Goal: Navigation & Orientation: Find specific page/section

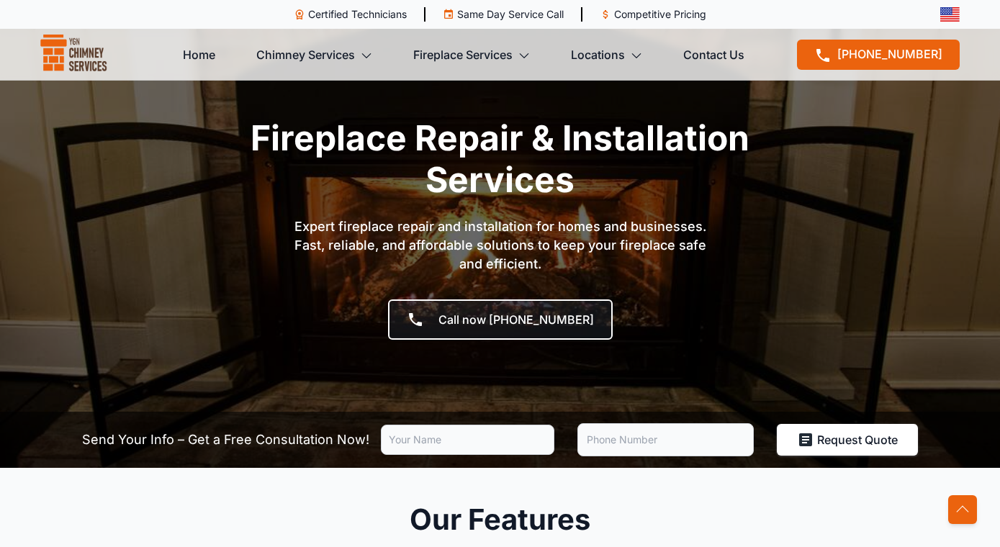
scroll to position [40, 0]
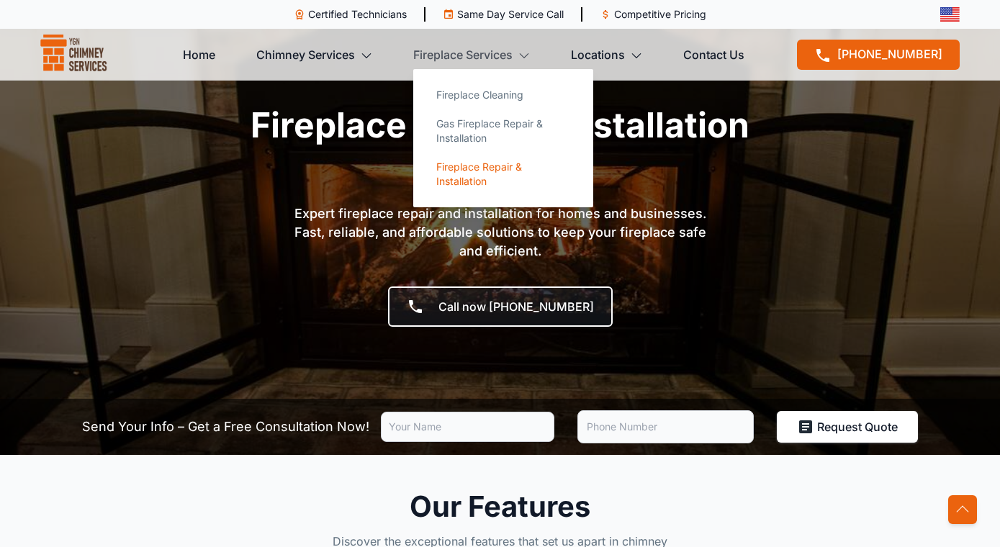
click at [467, 179] on link "Fireplace Repair & Installation" at bounding box center [503, 174] width 157 height 43
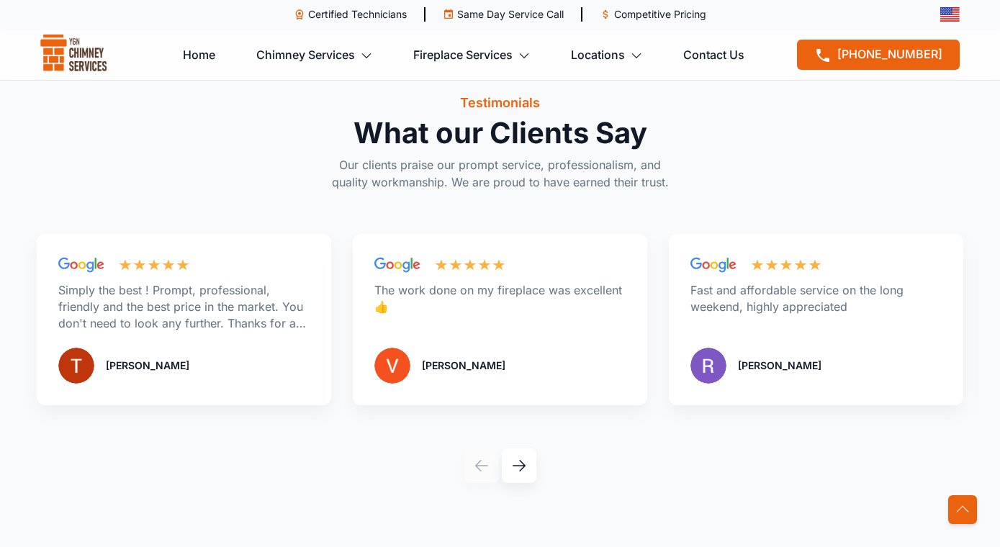
scroll to position [2204, 0]
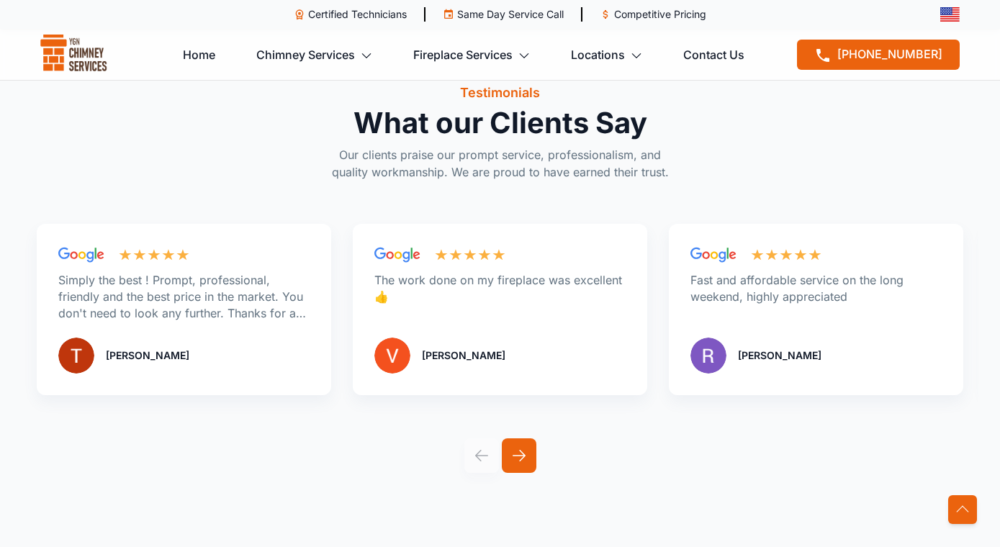
click at [513, 462] on icon at bounding box center [519, 456] width 16 height 16
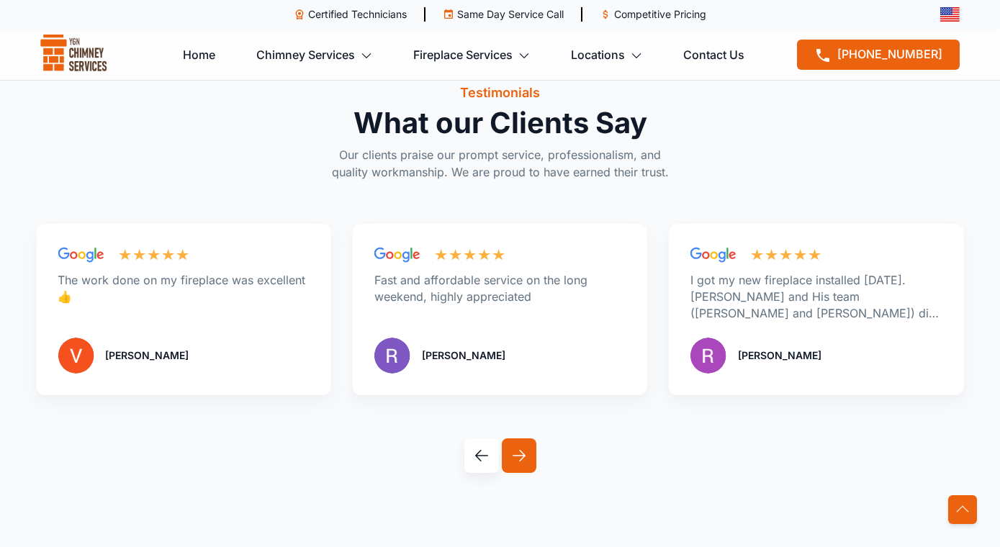
click at [513, 462] on icon at bounding box center [519, 456] width 16 height 16
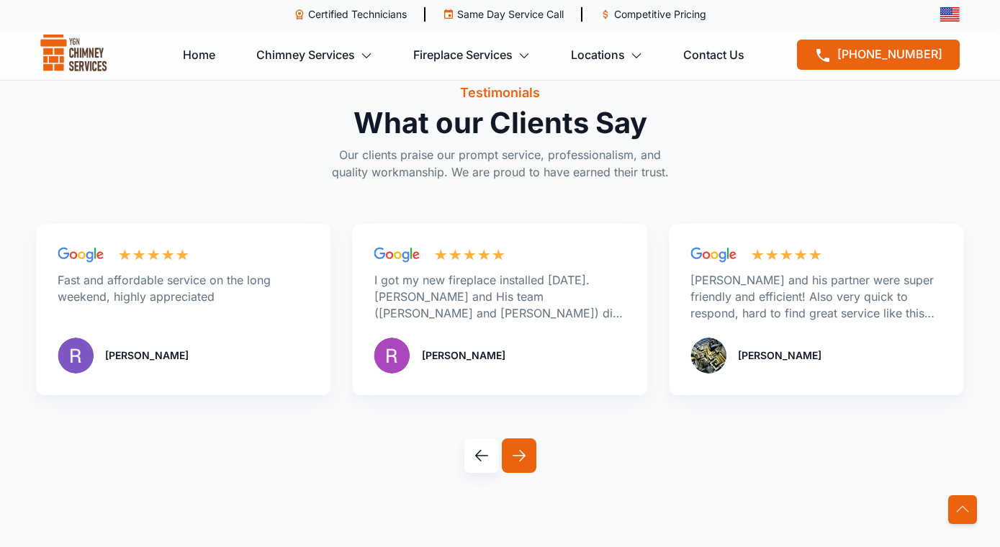
click at [513, 462] on icon at bounding box center [519, 456] width 16 height 16
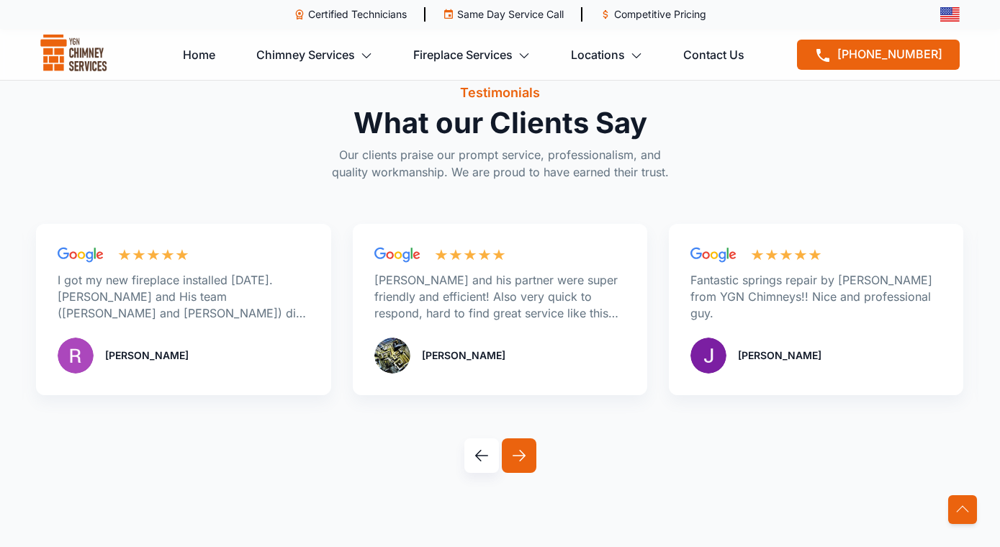
click at [513, 462] on icon at bounding box center [519, 456] width 16 height 16
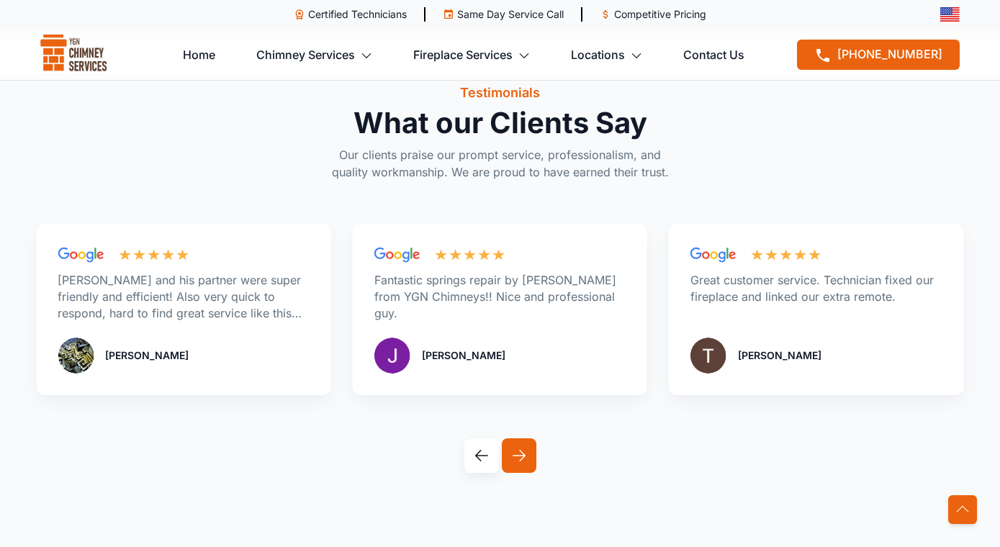
click at [513, 462] on icon at bounding box center [519, 456] width 16 height 16
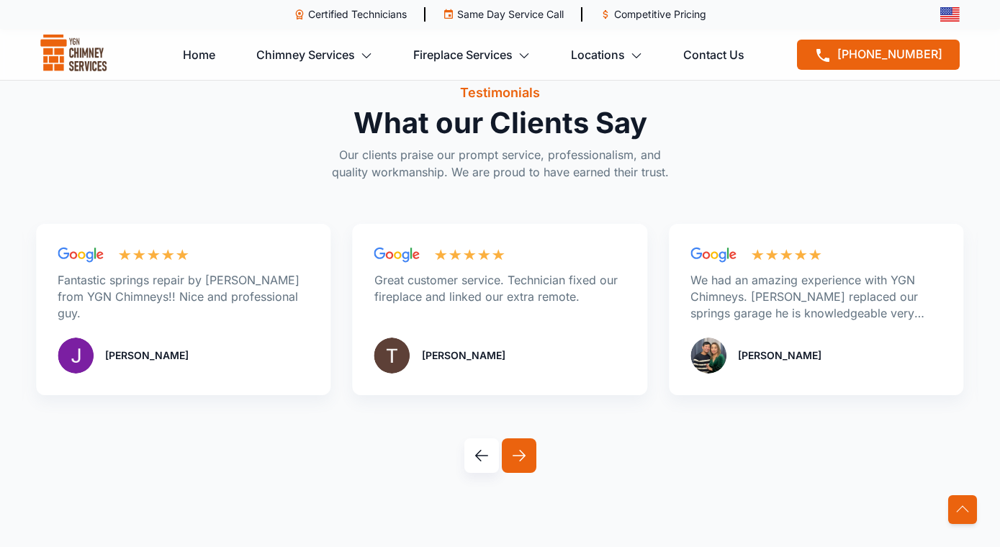
click at [513, 462] on icon at bounding box center [519, 456] width 16 height 16
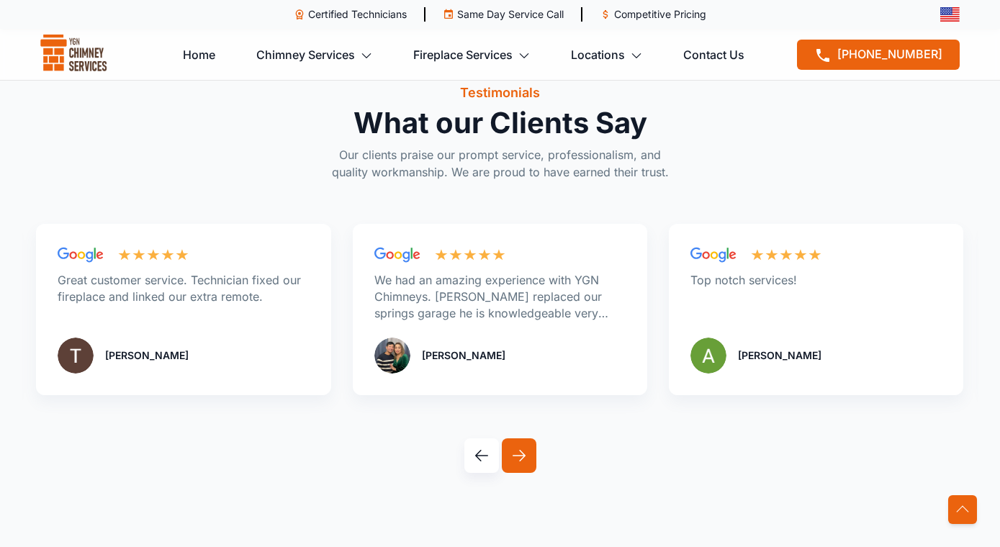
click at [513, 462] on icon at bounding box center [519, 456] width 16 height 16
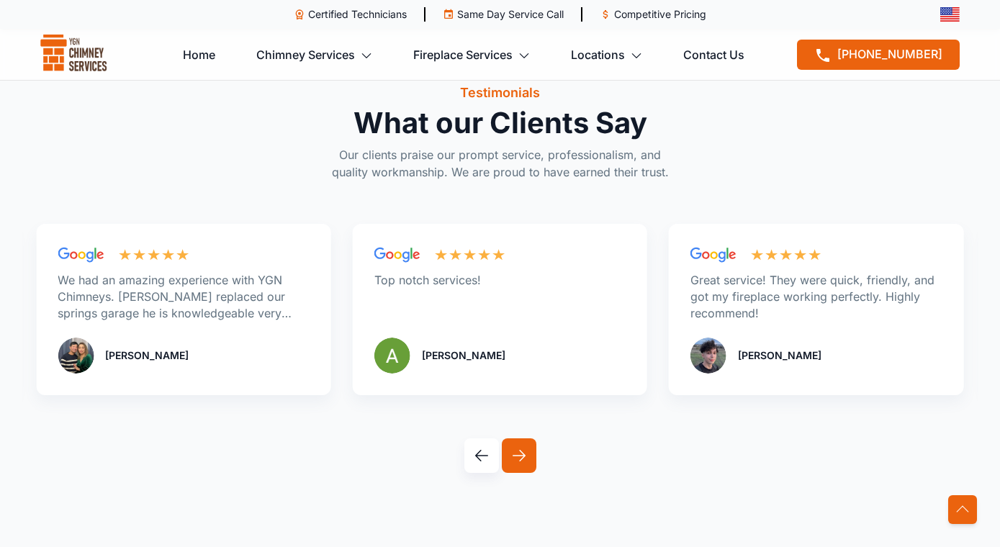
click at [513, 462] on icon at bounding box center [519, 456] width 16 height 16
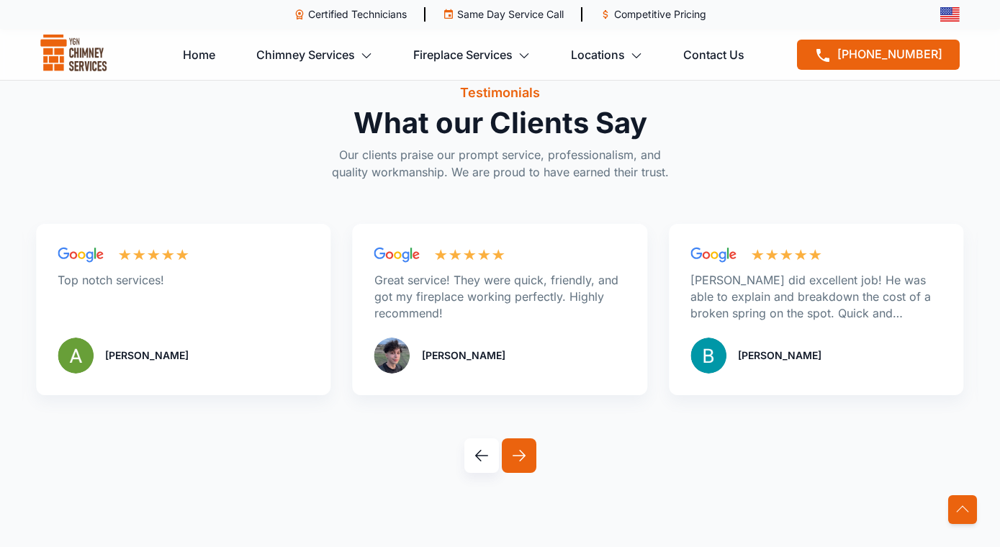
click at [513, 462] on icon at bounding box center [519, 456] width 16 height 16
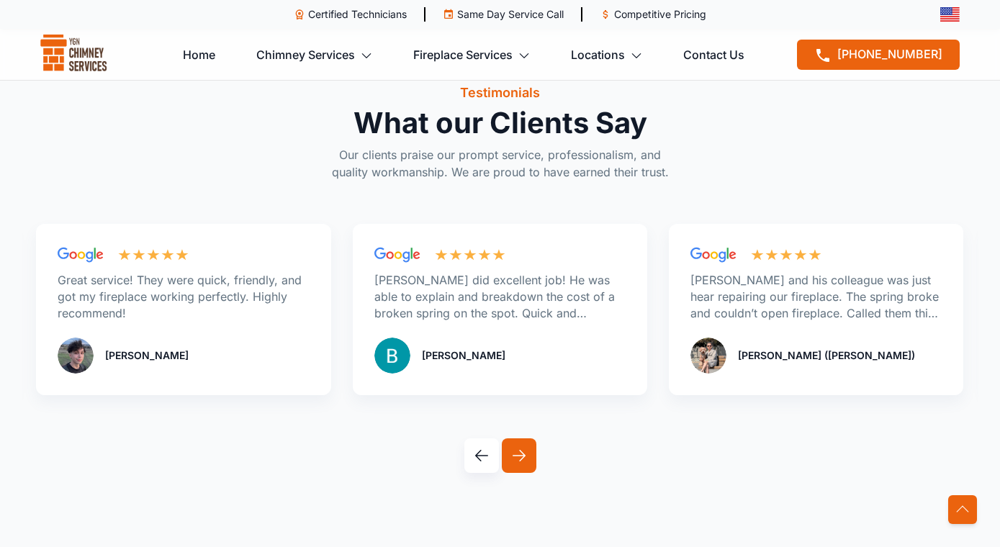
click at [513, 462] on icon at bounding box center [519, 456] width 16 height 16
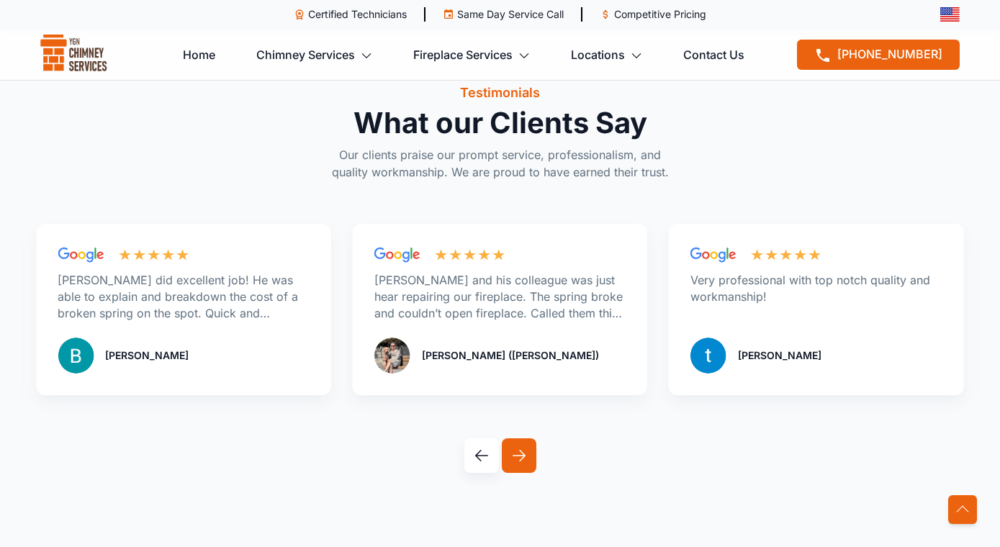
click at [513, 462] on icon at bounding box center [519, 456] width 16 height 16
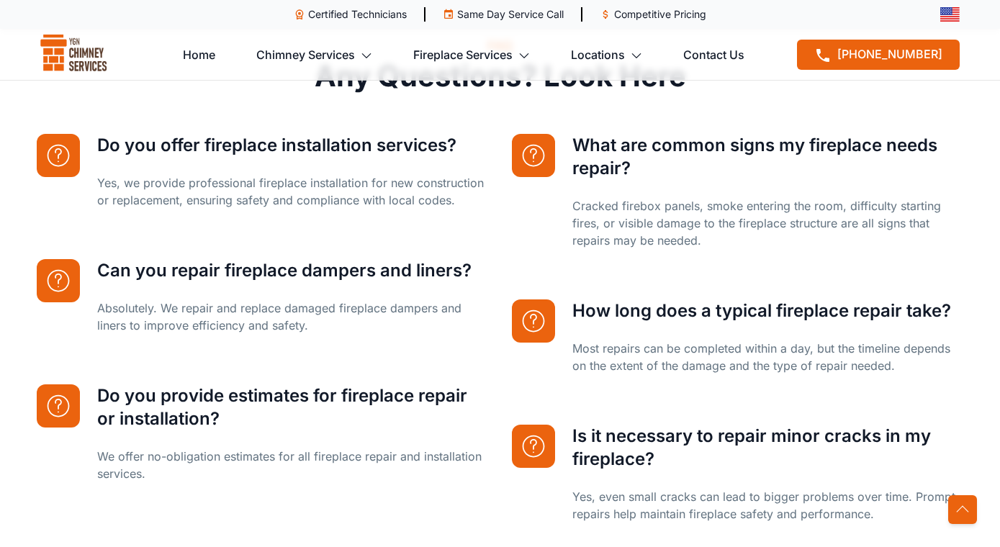
scroll to position [2435, 0]
